Goal: Browse casually

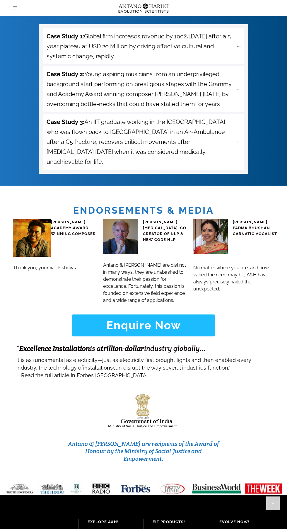
scroll to position [2158, 0]
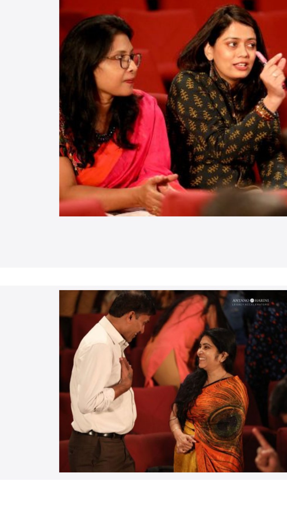
scroll to position [635, 0]
